Goal: Information Seeking & Learning: Understand process/instructions

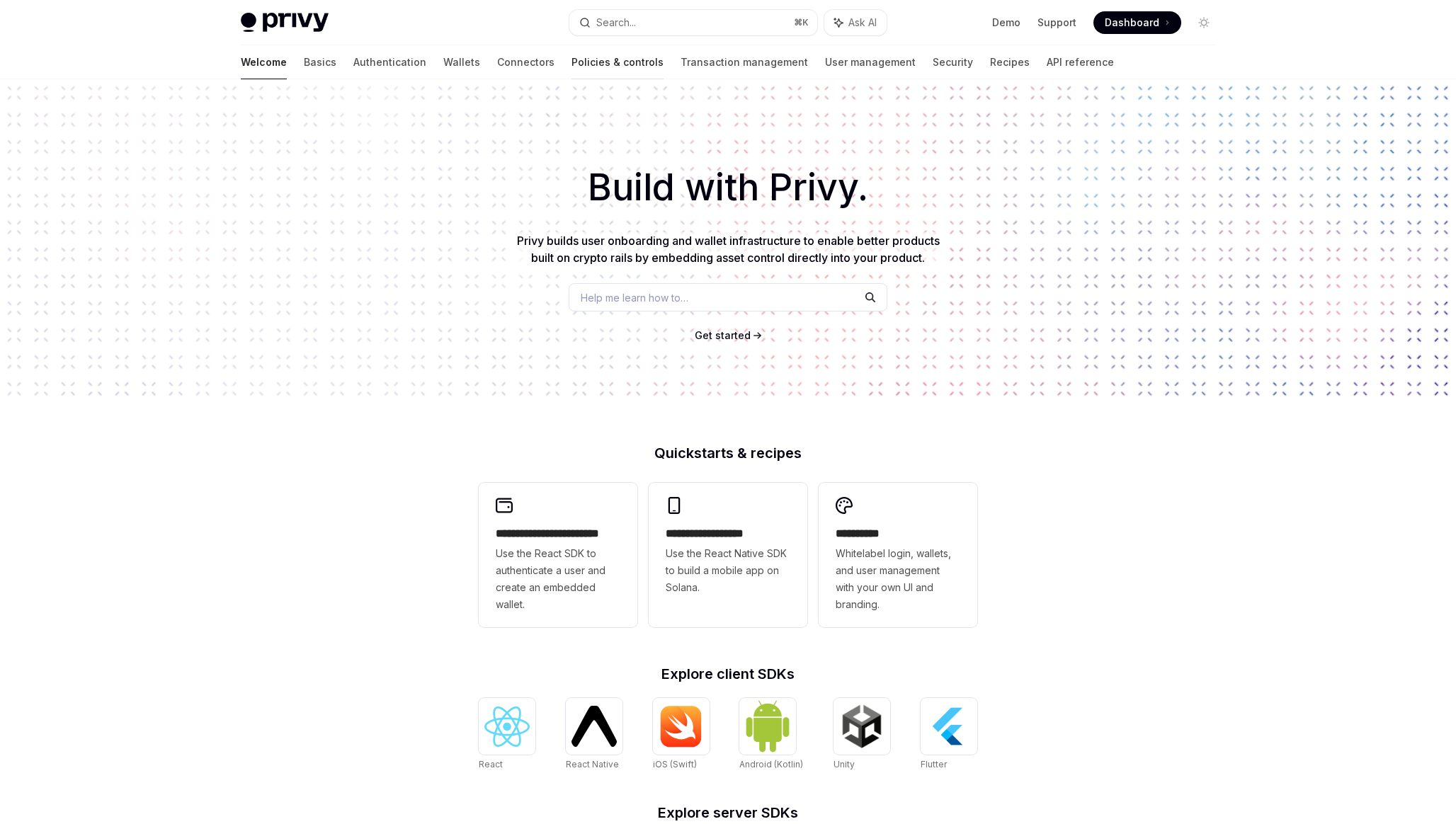
click at [571, 67] on link "Policies & controls" at bounding box center [617, 62] width 92 height 34
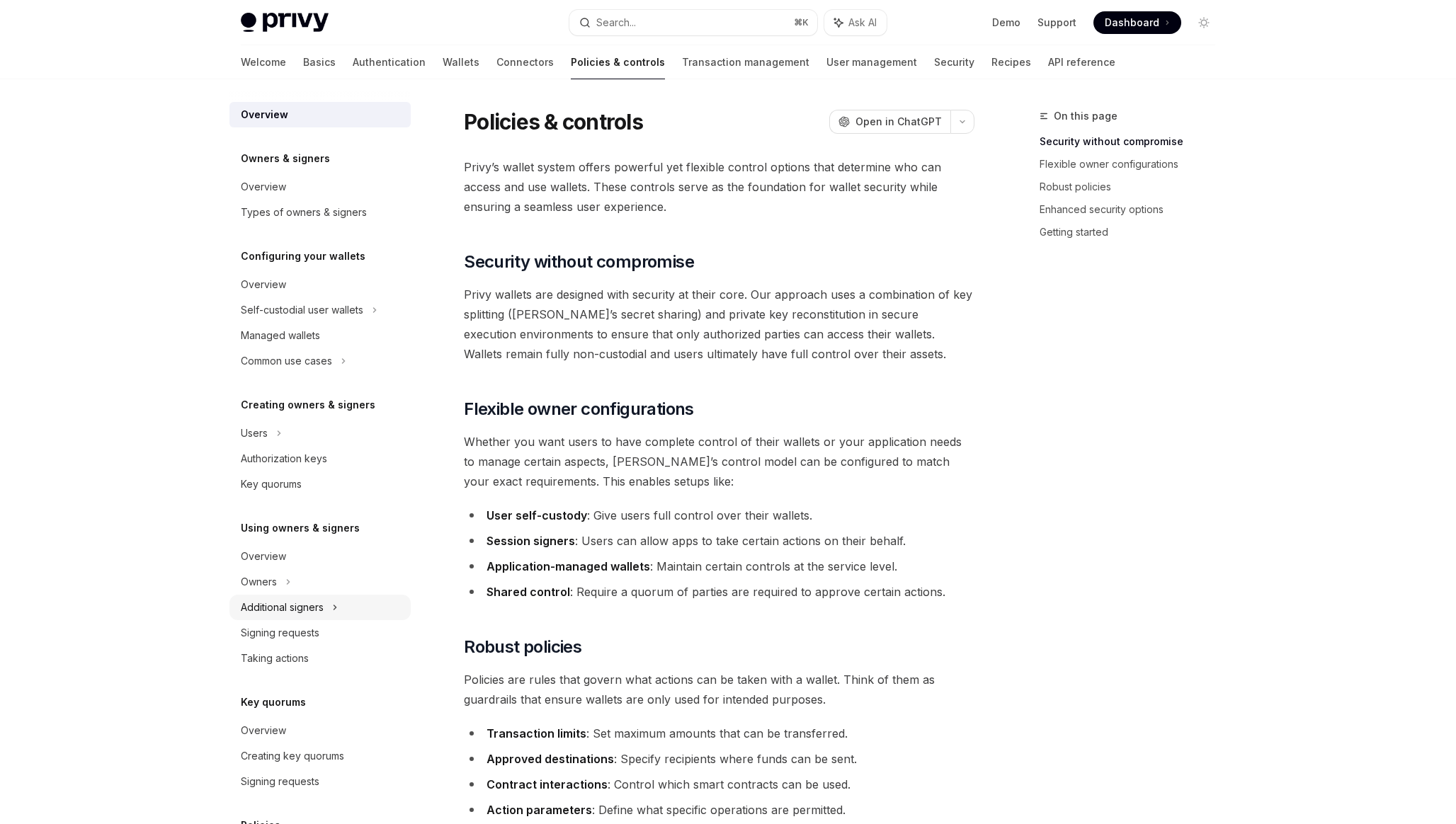
scroll to position [173, 0]
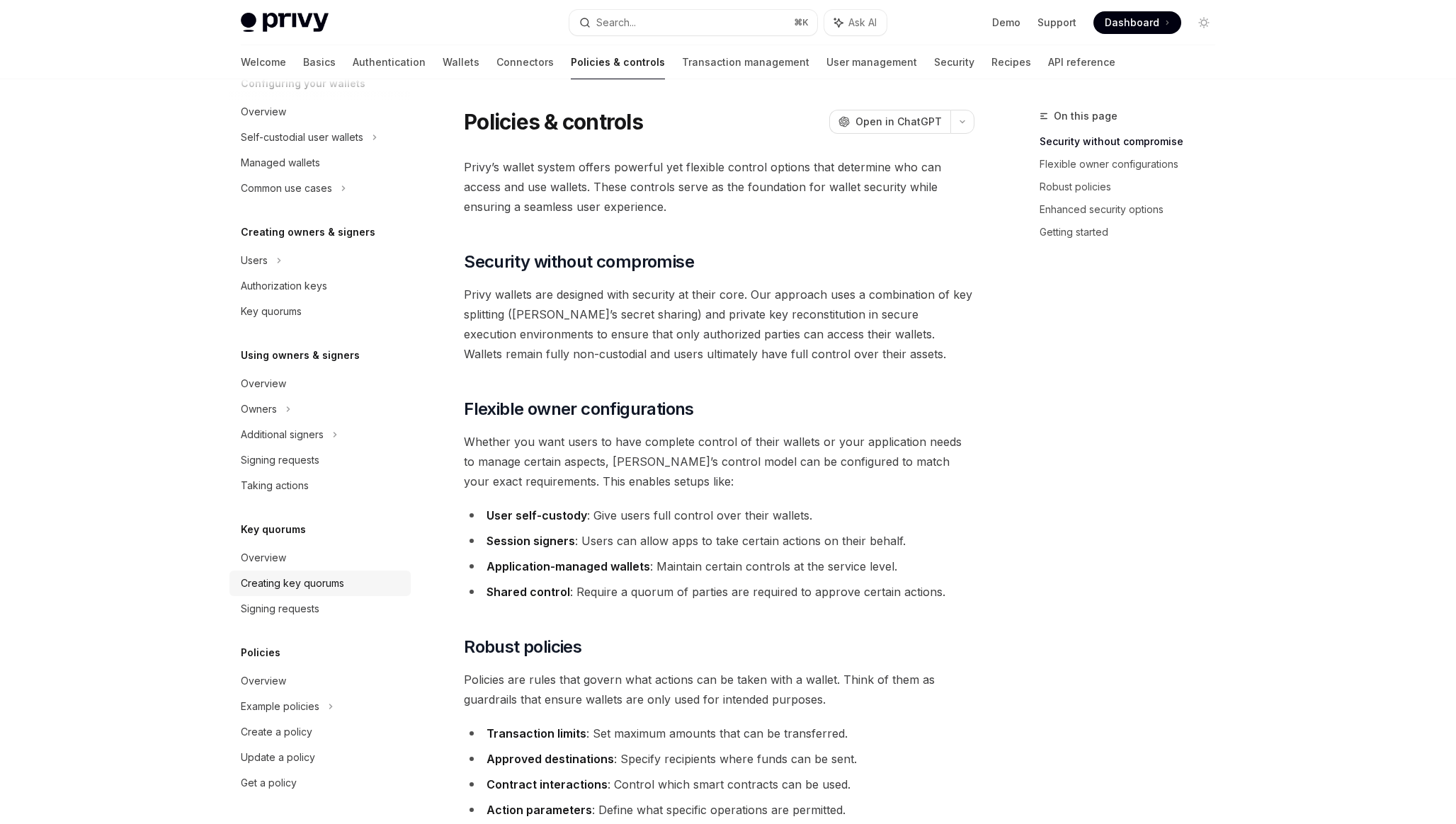
click at [289, 572] on link "Creating key quorums" at bounding box center [320, 583] width 182 height 26
click at [286, 585] on div "Creating key quorums" at bounding box center [292, 583] width 103 height 17
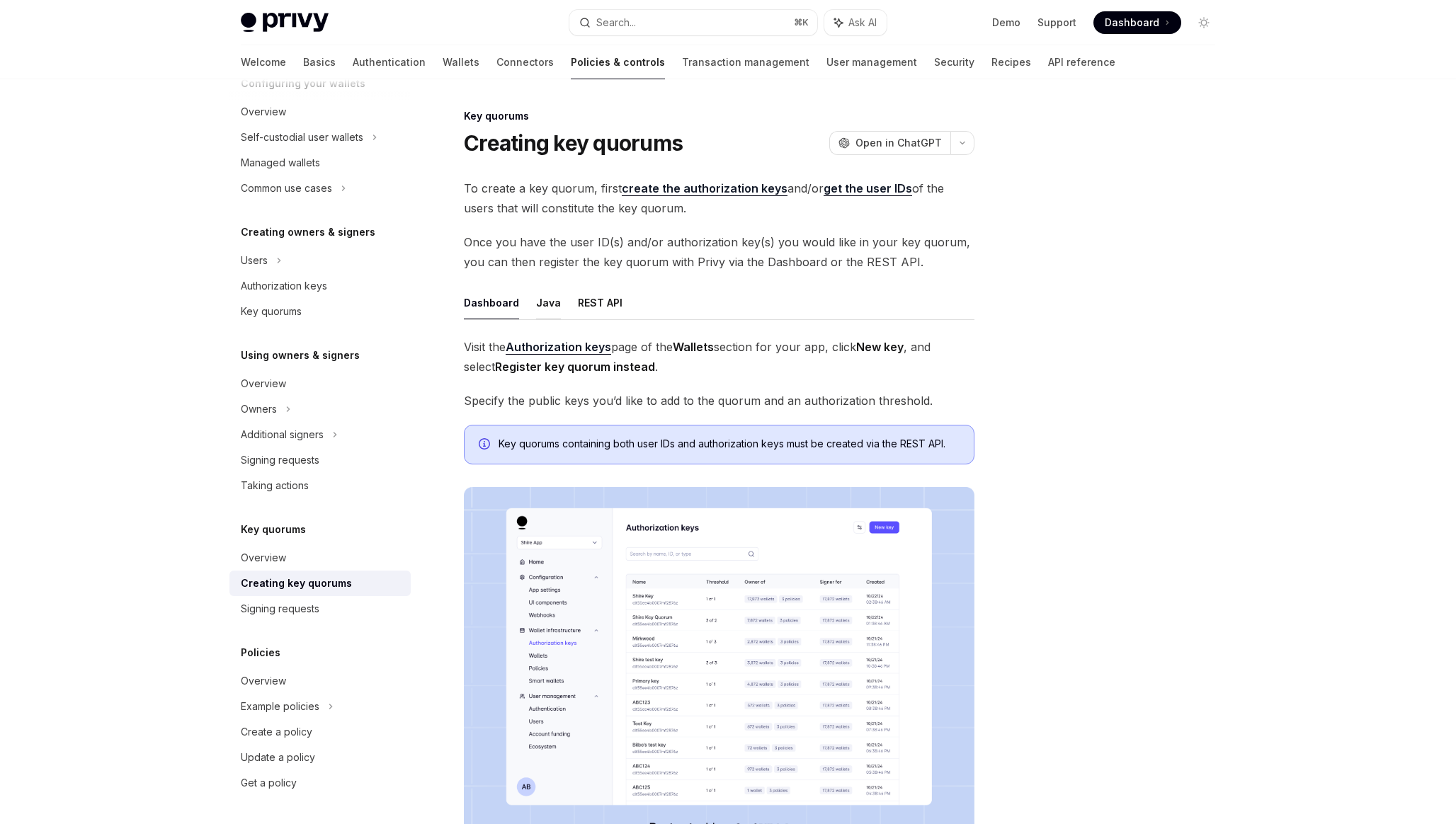
click at [546, 310] on button "Java" at bounding box center [549, 302] width 25 height 33
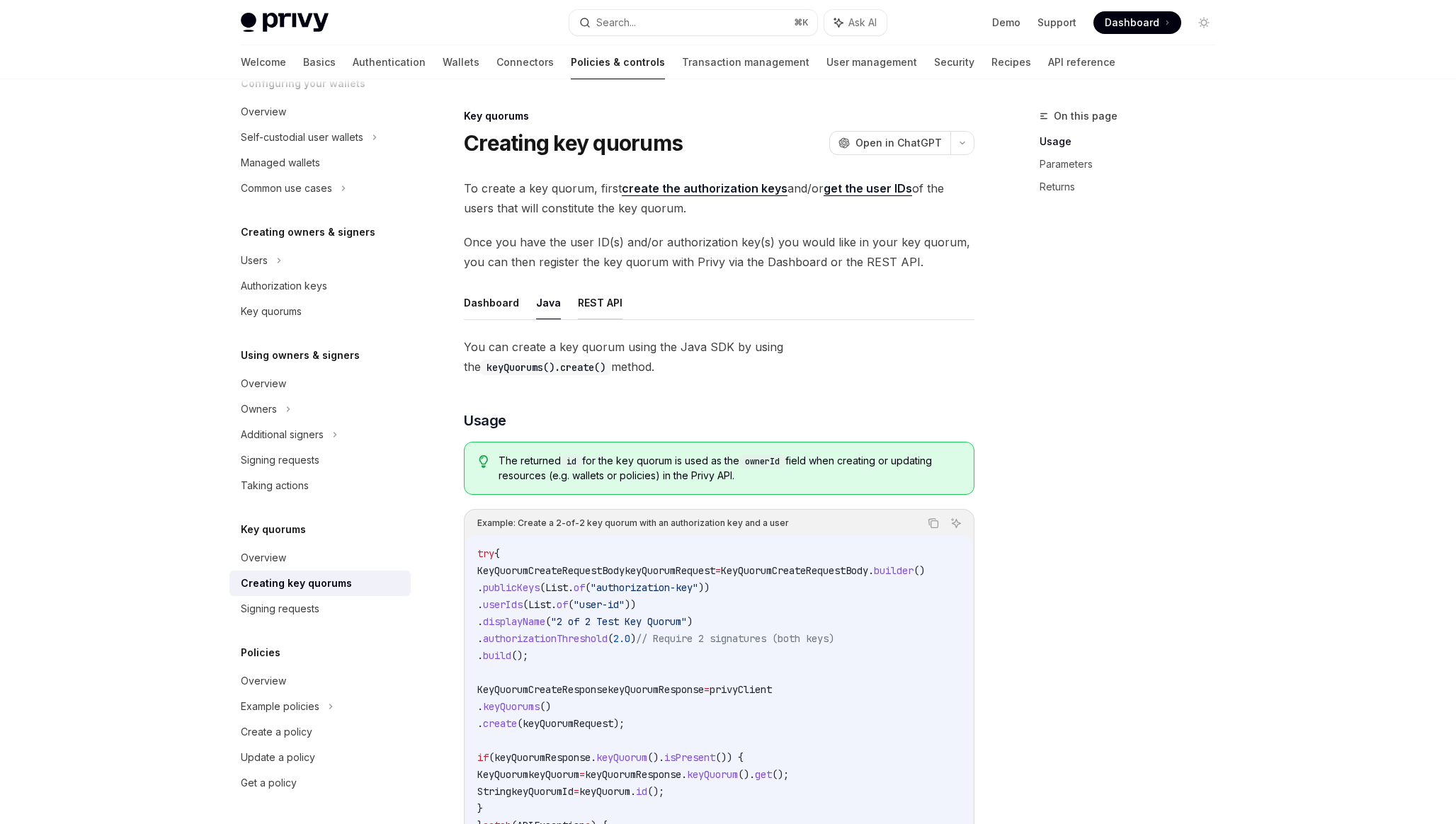
click at [584, 299] on button "REST API" at bounding box center [600, 302] width 45 height 33
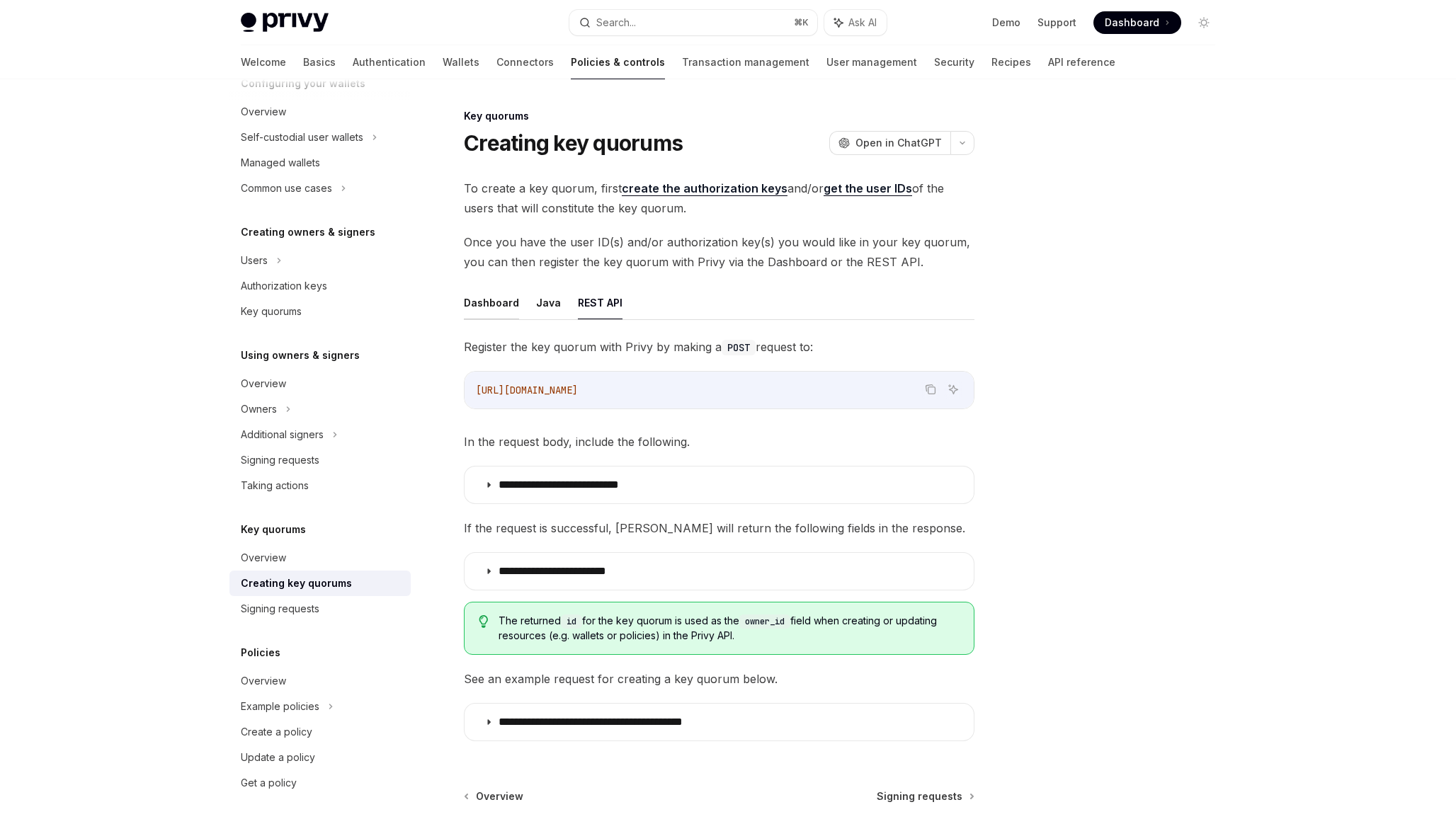
click at [486, 304] on button "Dashboard" at bounding box center [491, 302] width 55 height 33
type textarea "*"
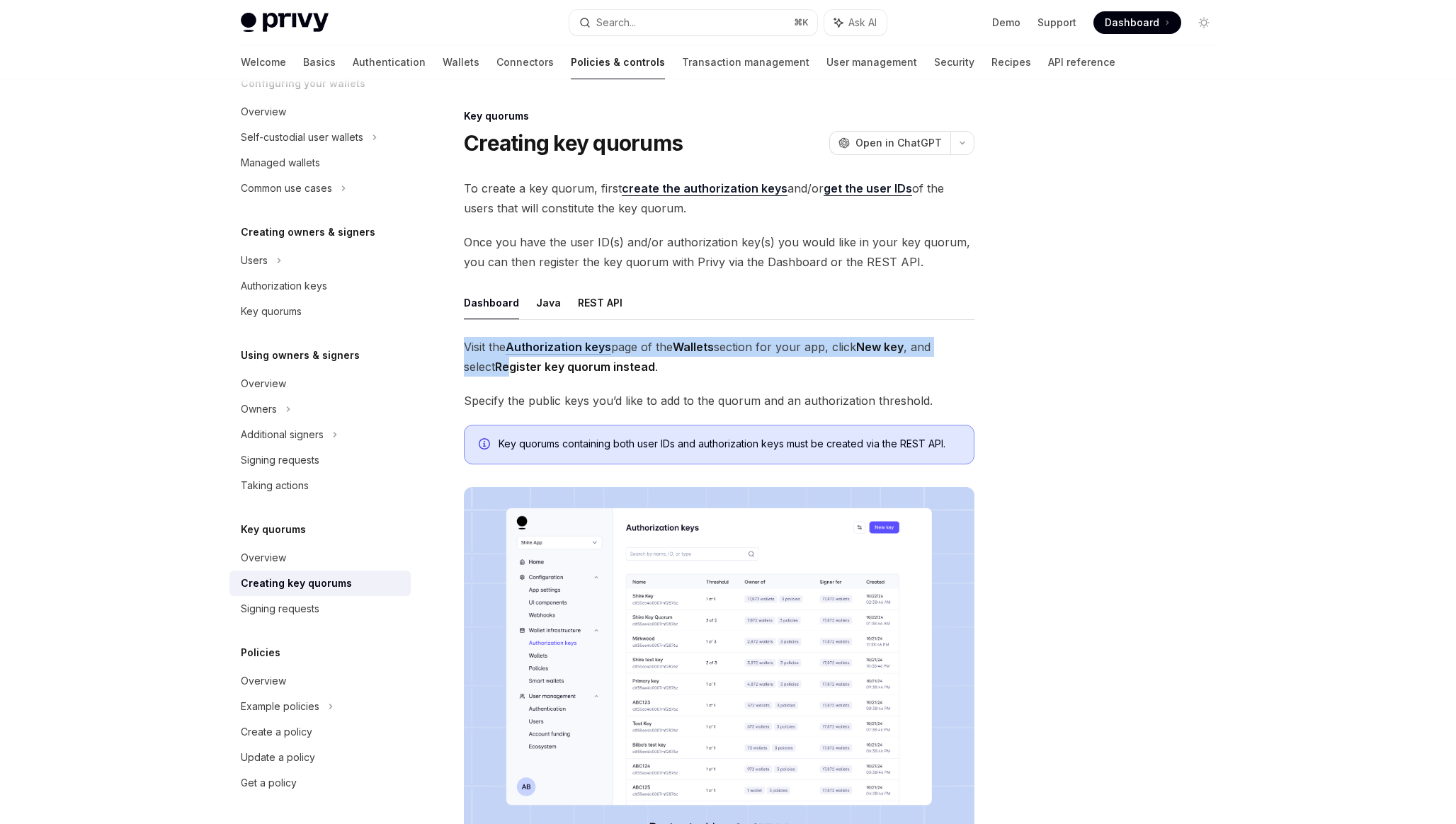
drag, startPoint x: 487, startPoint y: 334, endPoint x: 516, endPoint y: 369, distance: 45.5
click at [516, 369] on div "Dashboard Java REST API Visit the Authorization keys page of the Wallets sectio…" at bounding box center [718, 580] width 510 height 588
click at [516, 369] on strong "Register key quorum instead" at bounding box center [575, 366] width 160 height 14
drag, startPoint x: 527, startPoint y: 369, endPoint x: 490, endPoint y: 341, distance: 46.4
click at [490, 341] on span "Visit the Authorization keys page of the Wallets section for your app, click Ne…" at bounding box center [718, 357] width 510 height 40
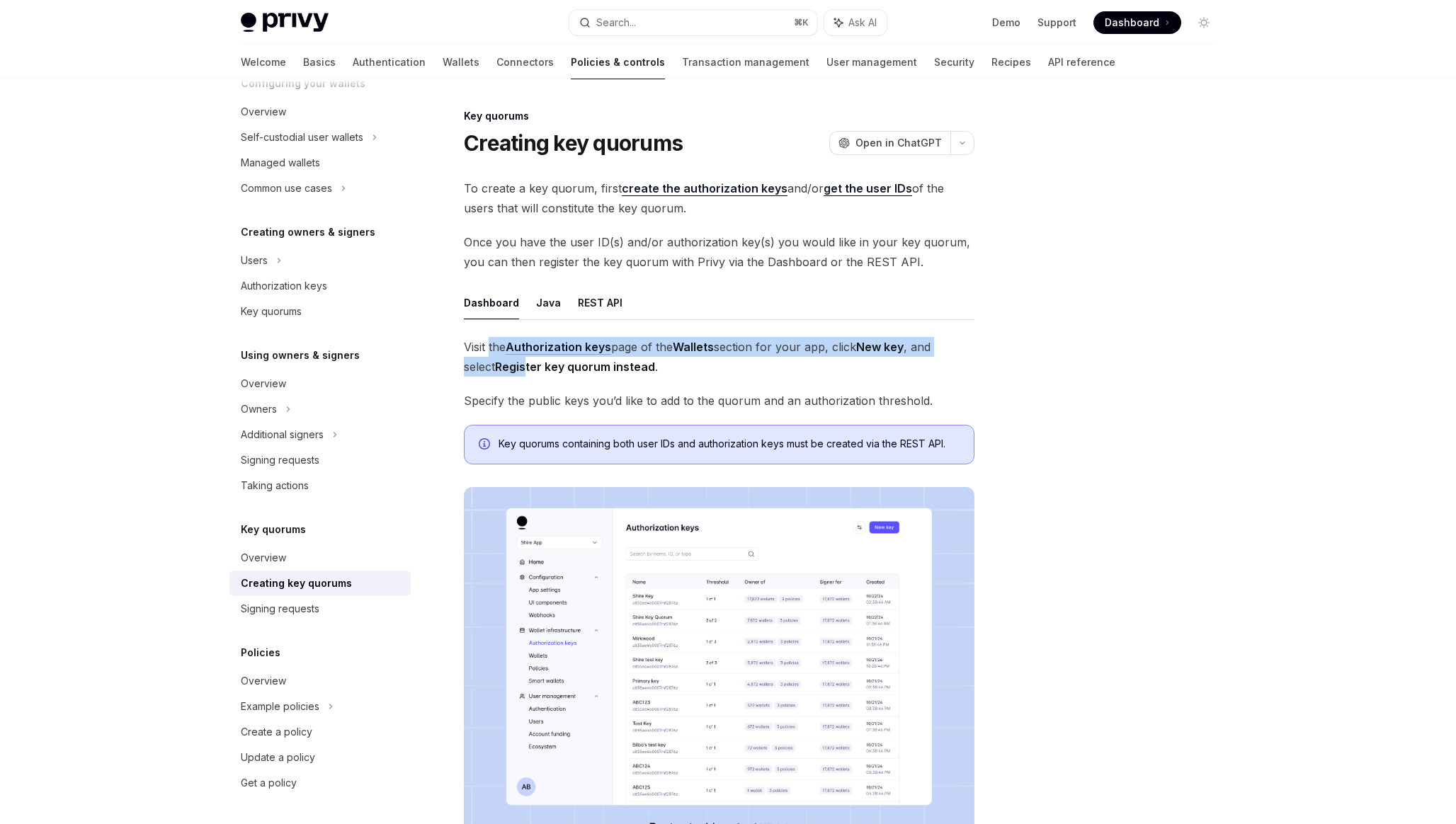
click at [490, 341] on span "Visit the Authorization keys page of the Wallets section for your app, click Ne…" at bounding box center [718, 357] width 510 height 40
drag, startPoint x: 490, startPoint y: 341, endPoint x: 514, endPoint y: 367, distance: 35.4
click at [514, 367] on span "Visit the Authorization keys page of the Wallets section for your app, click Ne…" at bounding box center [718, 357] width 510 height 40
click at [514, 367] on strong "Register key quorum instead" at bounding box center [575, 366] width 160 height 14
drag, startPoint x: 514, startPoint y: 367, endPoint x: 492, endPoint y: 341, distance: 34.1
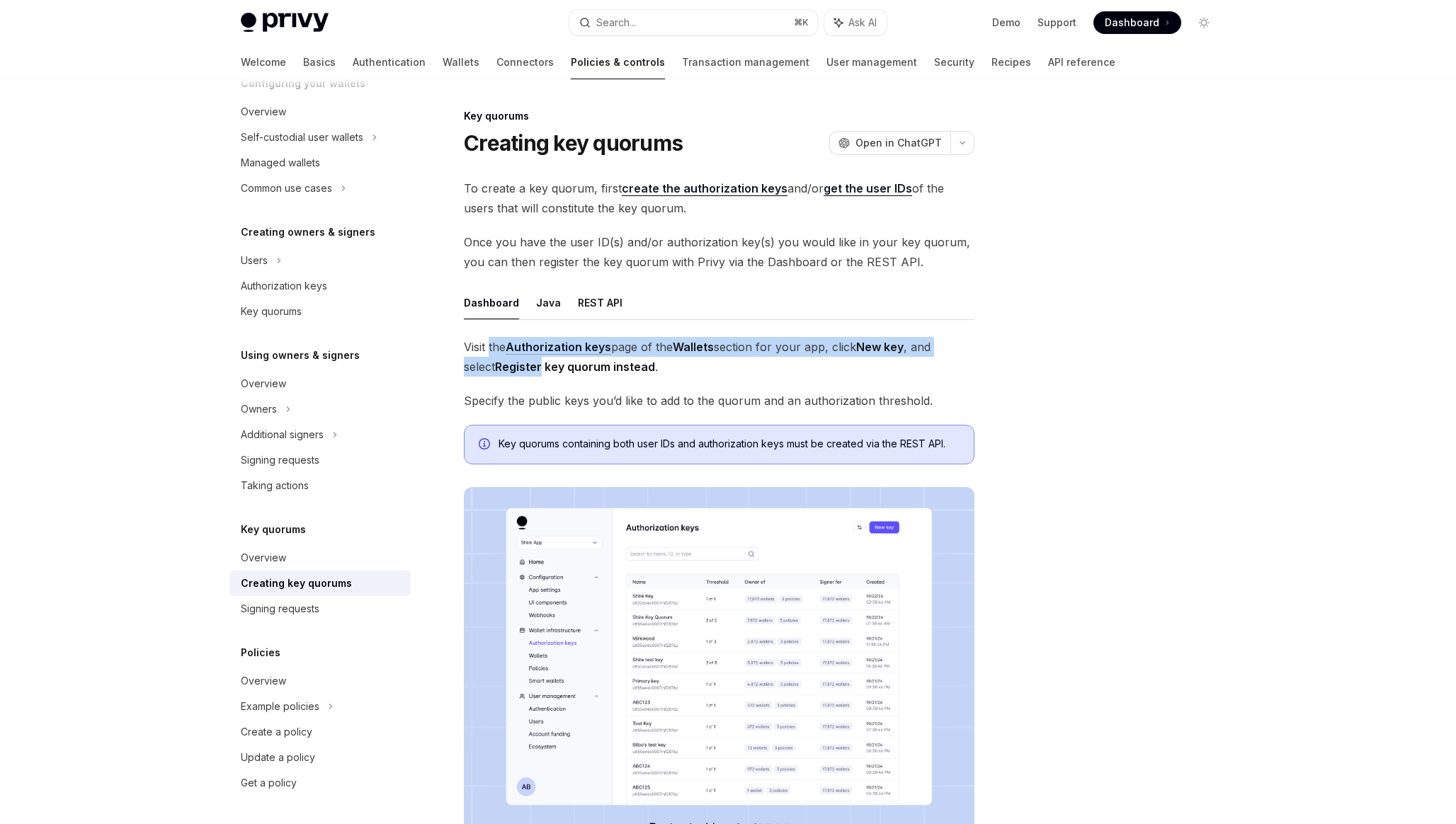
click at [492, 341] on span "Visit the Authorization keys page of the Wallets section for your app, click Ne…" at bounding box center [718, 357] width 510 height 40
drag, startPoint x: 492, startPoint y: 341, endPoint x: 505, endPoint y: 367, distance: 29.1
click at [505, 366] on span "Visit the Authorization keys page of the Wallets section for your app, click Ne…" at bounding box center [718, 357] width 510 height 40
click at [505, 367] on strong "Register key quorum instead" at bounding box center [575, 366] width 160 height 14
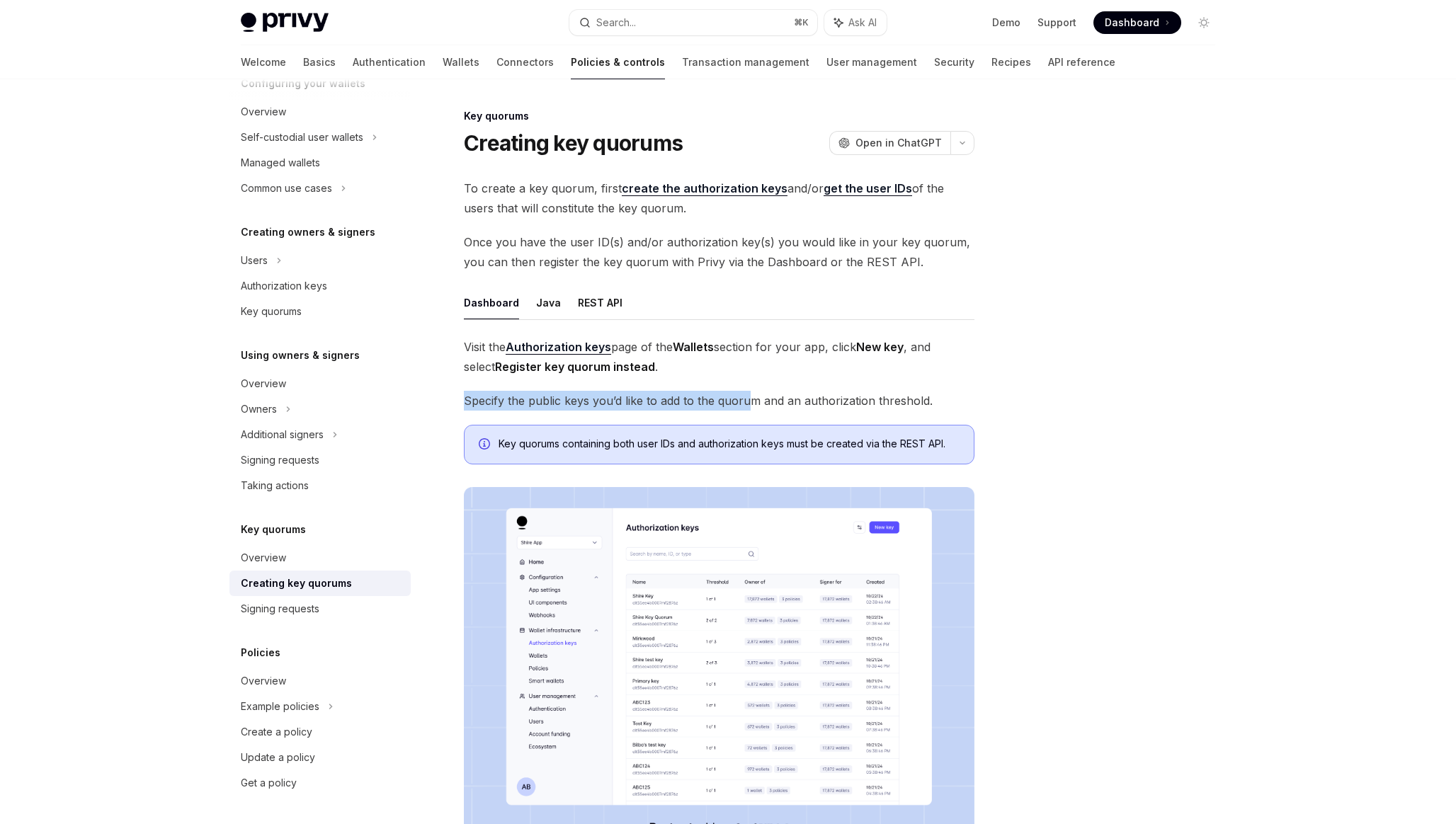
drag, startPoint x: 503, startPoint y: 385, endPoint x: 746, endPoint y: 400, distance: 243.5
click at [746, 400] on div "Visit the Authorization keys page of the Wallets section for your app, click Ne…" at bounding box center [718, 606] width 510 height 538
click at [746, 400] on span "Specify the public keys you’d like to add to the quorum and an authorization th…" at bounding box center [718, 401] width 510 height 20
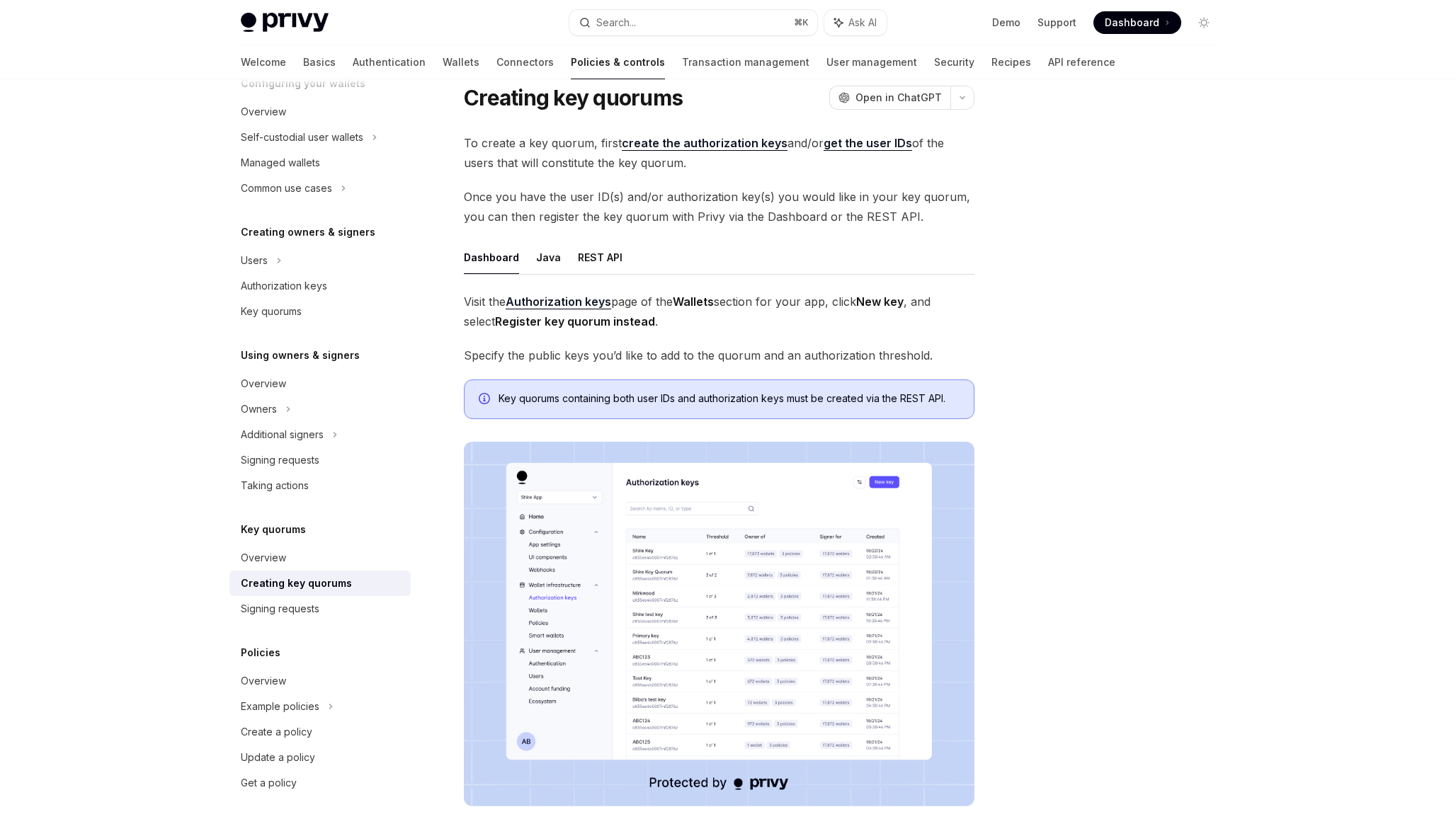
scroll to position [46, 0]
drag, startPoint x: 779, startPoint y: 404, endPoint x: 557, endPoint y: 390, distance: 222.4
click at [557, 390] on div "Key quorums containing both user IDs and authorization keys must be created via…" at bounding box center [718, 398] width 510 height 40
click at [554, 393] on span "Key quorums containing both user IDs and authorization keys must be created via…" at bounding box center [729, 398] width 461 height 14
drag, startPoint x: 554, startPoint y: 393, endPoint x: 831, endPoint y: 395, distance: 277.0
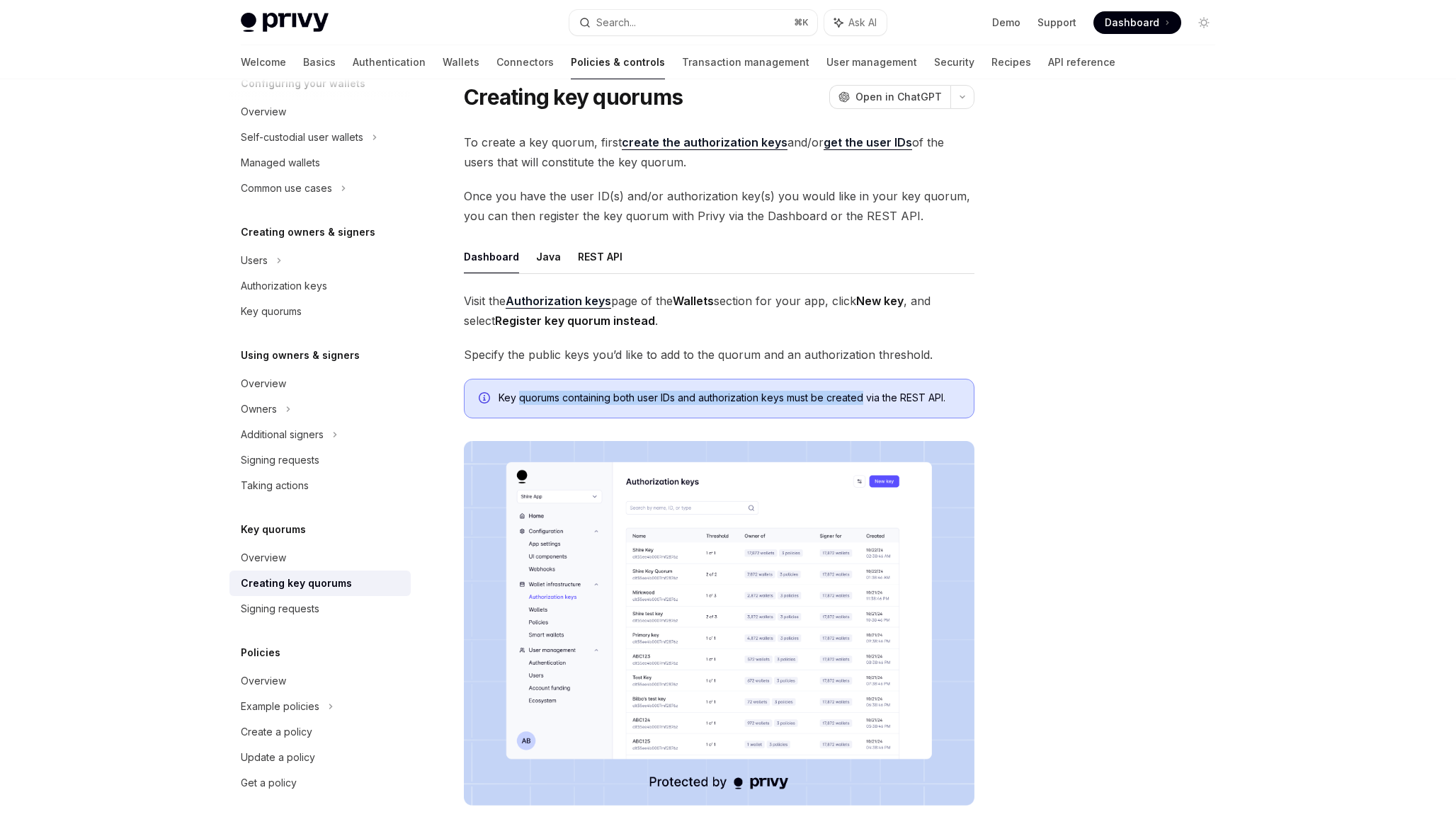
click at [832, 395] on span "Key quorums containing both user IDs and authorization keys must be created via…" at bounding box center [729, 398] width 461 height 14
click at [831, 395] on span "Key quorums containing both user IDs and authorization keys must be created via…" at bounding box center [729, 398] width 461 height 14
drag, startPoint x: 859, startPoint y: 395, endPoint x: 592, endPoint y: 387, distance: 267.1
click at [592, 387] on div "Key quorums containing both user IDs and authorization keys must be created via…" at bounding box center [718, 398] width 510 height 40
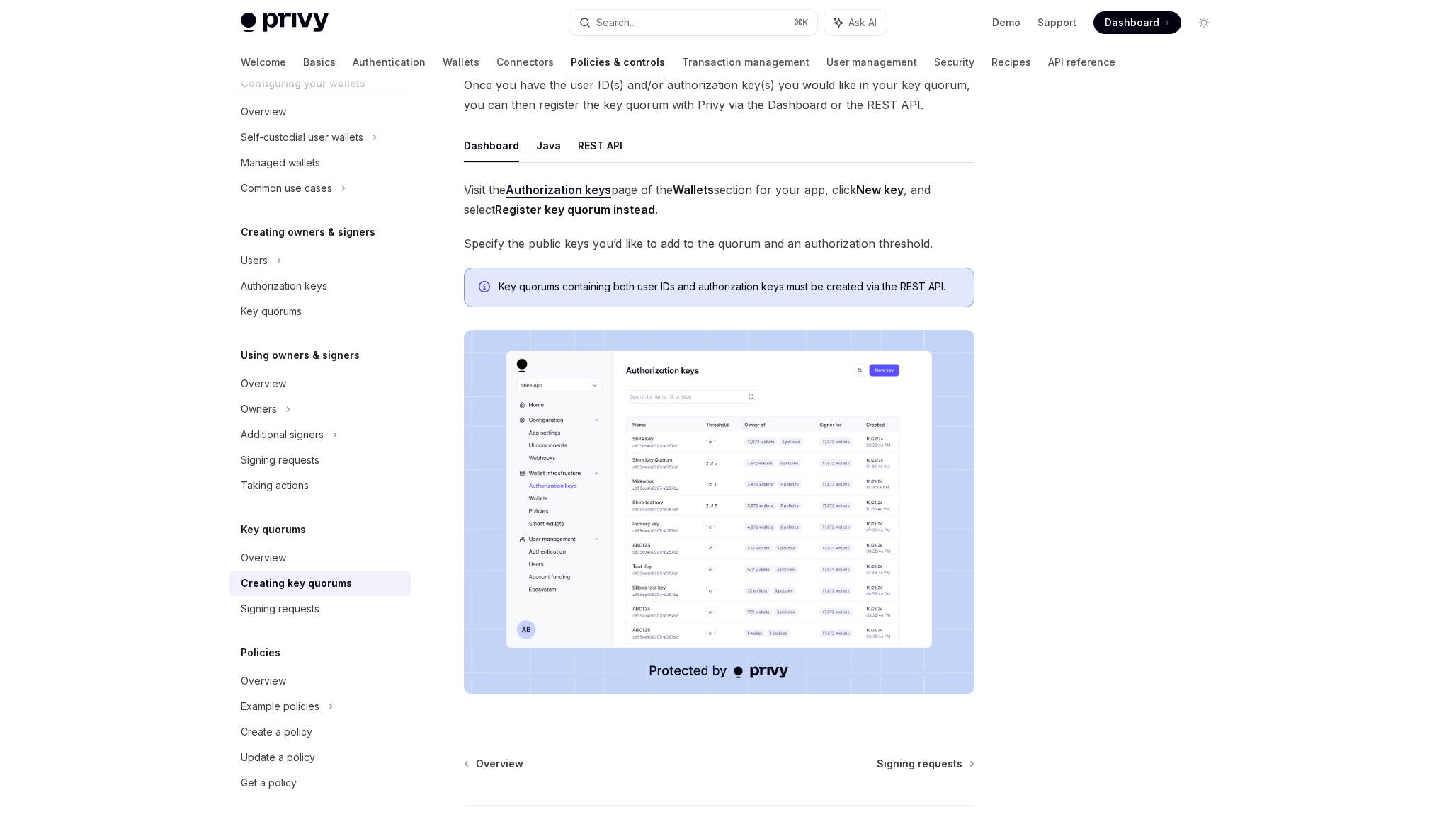
scroll to position [98, 0]
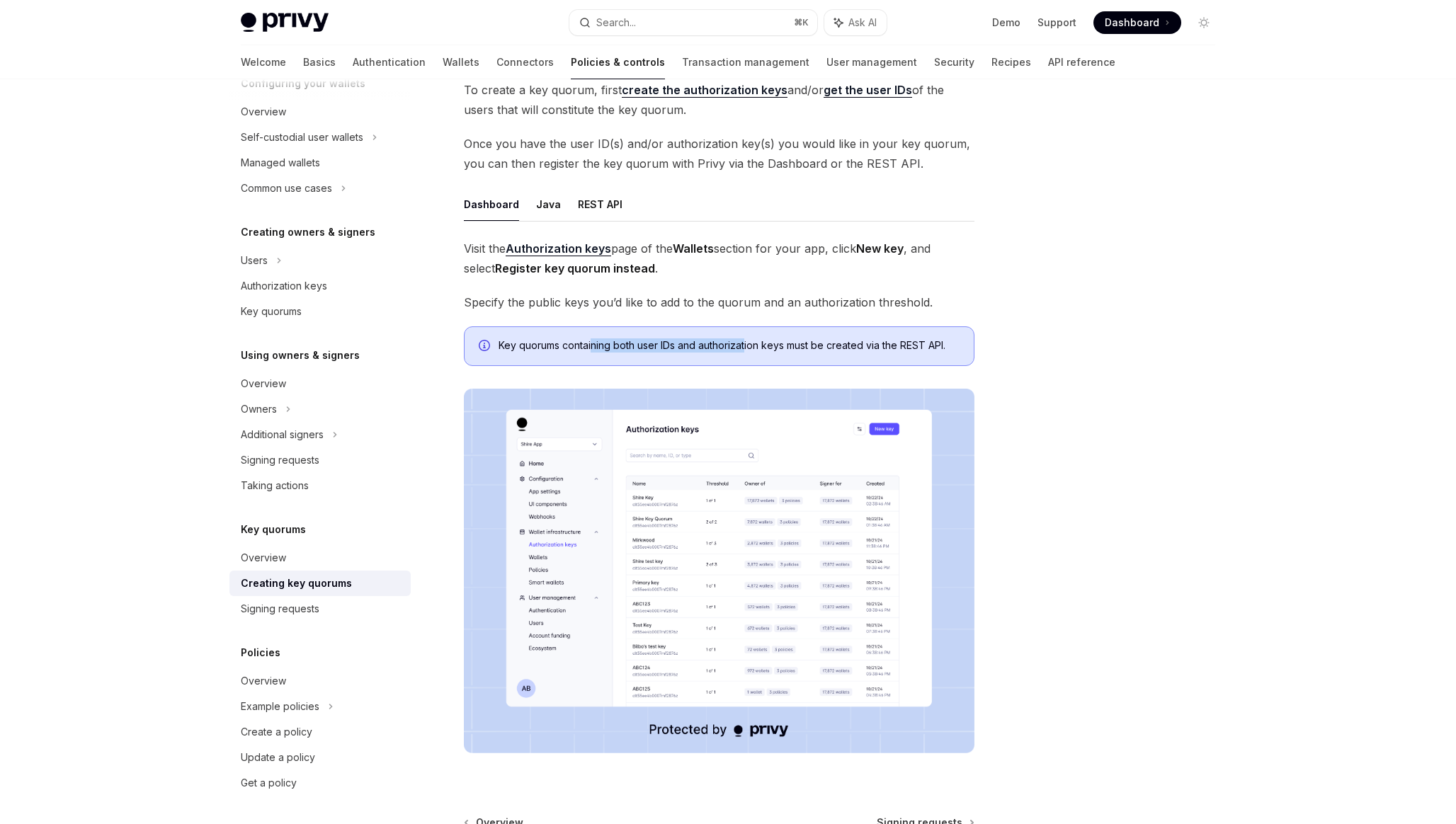
drag, startPoint x: 593, startPoint y: 345, endPoint x: 746, endPoint y: 348, distance: 153.0
click at [746, 348] on span "Key quorums containing both user IDs and authorization keys must be created via…" at bounding box center [729, 345] width 461 height 14
